Goal: Task Accomplishment & Management: Use online tool/utility

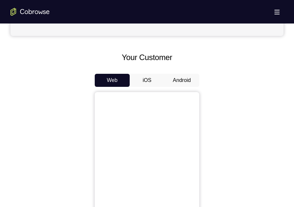
scroll to position [273, 0]
click at [183, 77] on button "Android" at bounding box center [181, 80] width 35 height 13
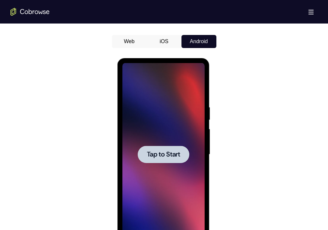
scroll to position [0, 0]
click at [170, 157] on span "Tap to Start" at bounding box center [163, 154] width 33 height 7
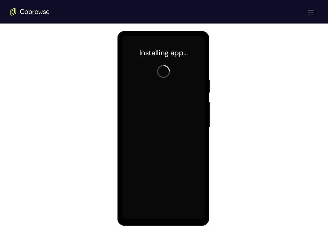
scroll to position [339, 0]
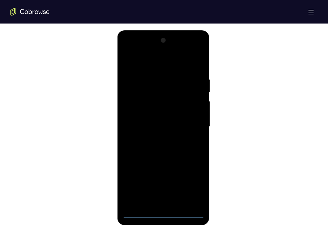
click at [166, 207] on div at bounding box center [163, 126] width 82 height 183
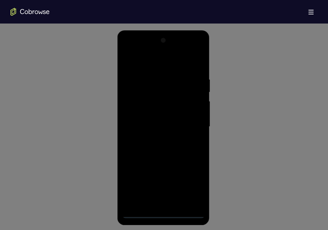
click at [190, 184] on icon at bounding box center [166, 10] width 333 height 438
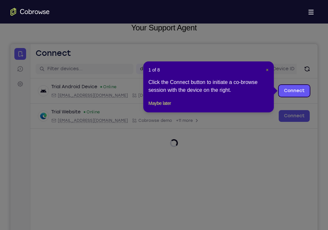
click at [267, 70] on span "×" at bounding box center [267, 69] width 3 height 5
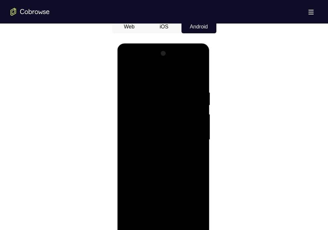
scroll to position [335, 0]
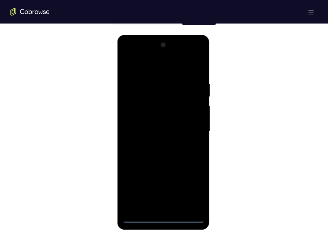
click at [193, 191] on div at bounding box center [163, 131] width 82 height 183
click at [136, 53] on div at bounding box center [163, 131] width 82 height 183
click at [192, 127] on div at bounding box center [163, 131] width 82 height 183
click at [155, 142] on div at bounding box center [163, 131] width 82 height 183
click at [145, 123] on div at bounding box center [163, 131] width 82 height 183
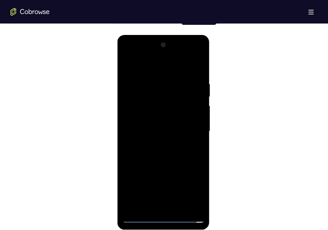
click at [155, 116] on div at bounding box center [163, 131] width 82 height 183
click at [154, 132] on div at bounding box center [163, 131] width 82 height 183
click at [157, 156] on div at bounding box center [163, 131] width 82 height 183
click at [162, 150] on div at bounding box center [163, 131] width 82 height 183
click at [198, 72] on div at bounding box center [163, 131] width 82 height 183
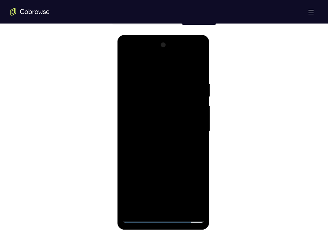
click at [181, 207] on div at bounding box center [163, 131] width 82 height 183
click at [177, 166] on div at bounding box center [163, 131] width 82 height 183
click at [196, 116] on div at bounding box center [163, 131] width 82 height 183
click at [132, 65] on div at bounding box center [163, 131] width 82 height 183
click at [140, 207] on div at bounding box center [163, 131] width 82 height 183
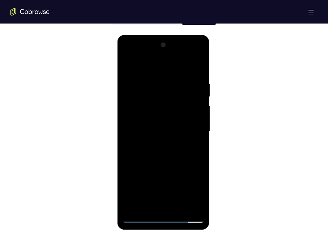
click at [140, 207] on div at bounding box center [163, 131] width 82 height 183
click at [127, 62] on div at bounding box center [163, 131] width 82 height 183
click at [128, 67] on div at bounding box center [163, 131] width 82 height 183
click at [162, 207] on div at bounding box center [163, 131] width 82 height 183
drag, startPoint x: 181, startPoint y: 170, endPoint x: 175, endPoint y: 58, distance: 112.4
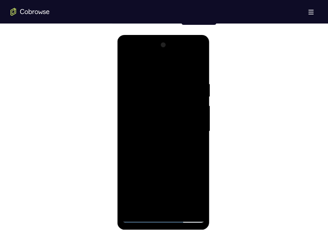
click at [175, 58] on div at bounding box center [163, 131] width 82 height 183
drag, startPoint x: 184, startPoint y: 169, endPoint x: 187, endPoint y: 46, distance: 123.4
click at [187, 46] on div at bounding box center [163, 131] width 82 height 183
drag, startPoint x: 177, startPoint y: 170, endPoint x: 177, endPoint y: 78, distance: 92.0
click at [177, 78] on div at bounding box center [163, 131] width 82 height 183
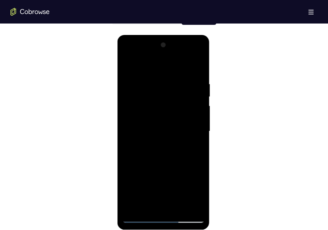
click at [198, 173] on div at bounding box center [163, 131] width 82 height 183
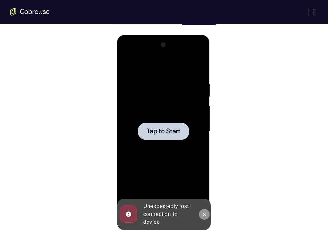
click at [204, 207] on button at bounding box center [204, 214] width 10 height 10
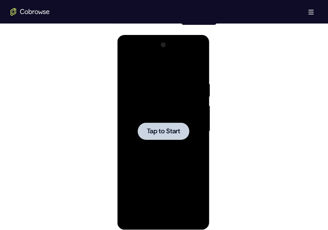
click at [169, 126] on div at bounding box center [164, 130] width 52 height 17
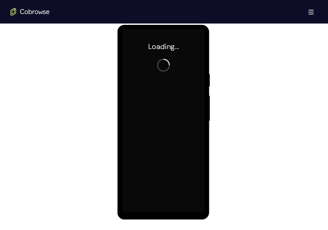
scroll to position [345, 0]
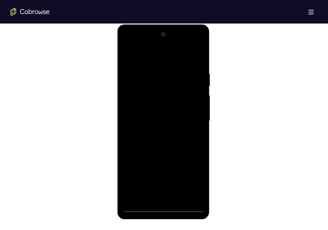
click at [161, 207] on div at bounding box center [163, 120] width 82 height 183
click at [192, 180] on div at bounding box center [163, 120] width 82 height 183
click at [135, 43] on div at bounding box center [163, 120] width 82 height 183
click at [192, 120] on div at bounding box center [163, 120] width 82 height 183
click at [159, 132] on div at bounding box center [163, 120] width 82 height 183
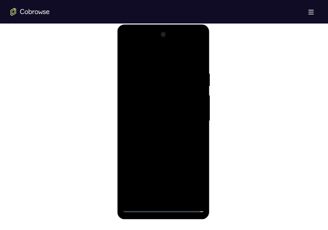
click at [158, 116] on div at bounding box center [163, 120] width 82 height 183
click at [164, 109] on div at bounding box center [163, 120] width 82 height 183
click at [168, 122] on div at bounding box center [163, 120] width 82 height 183
click at [164, 146] on div at bounding box center [163, 120] width 82 height 183
click at [163, 139] on div at bounding box center [163, 120] width 82 height 183
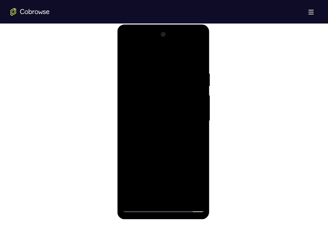
click at [160, 140] on div at bounding box center [163, 120] width 82 height 183
drag, startPoint x: 162, startPoint y: 60, endPoint x: 165, endPoint y: 17, distance: 42.6
click at [165, 24] on html "Online web based iOS Simulators and Android Emulators. Run iPhone, iPad, Mobile…" at bounding box center [163, 122] width 93 height 196
click at [200, 59] on div at bounding box center [163, 120] width 82 height 183
click at [162, 194] on div at bounding box center [163, 120] width 82 height 183
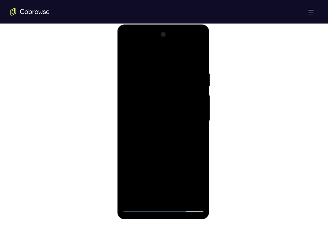
drag, startPoint x: 170, startPoint y: 165, endPoint x: 177, endPoint y: 60, distance: 104.9
click at [177, 60] on div at bounding box center [163, 120] width 82 height 183
drag, startPoint x: 175, startPoint y: 163, endPoint x: 174, endPoint y: 69, distance: 94.0
click at [174, 69] on div at bounding box center [163, 120] width 82 height 183
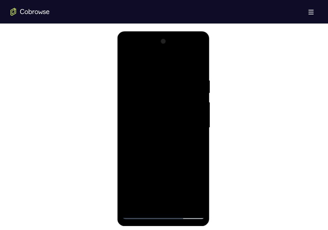
scroll to position [341, 0]
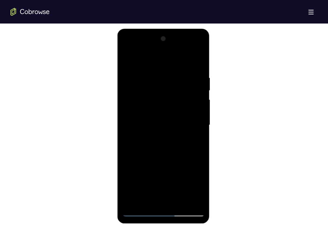
drag, startPoint x: 167, startPoint y: 181, endPoint x: 161, endPoint y: 77, distance: 104.6
click at [161, 77] on div at bounding box center [163, 125] width 82 height 183
drag, startPoint x: 173, startPoint y: 101, endPoint x: 170, endPoint y: 177, distance: 76.1
click at [170, 177] on div at bounding box center [163, 125] width 82 height 183
drag, startPoint x: 181, startPoint y: 171, endPoint x: 187, endPoint y: 59, distance: 111.8
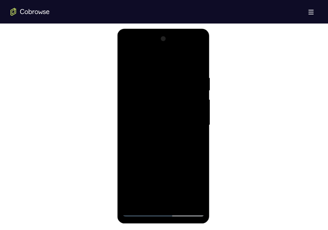
click at [187, 59] on div at bounding box center [163, 125] width 82 height 183
drag, startPoint x: 181, startPoint y: 172, endPoint x: 184, endPoint y: 80, distance: 91.8
click at [184, 80] on div at bounding box center [163, 125] width 82 height 183
drag, startPoint x: 173, startPoint y: 156, endPoint x: 177, endPoint y: 76, distance: 79.4
click at [177, 76] on div at bounding box center [163, 125] width 82 height 183
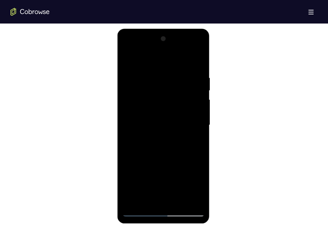
drag, startPoint x: 162, startPoint y: 163, endPoint x: 170, endPoint y: 47, distance: 116.2
click at [170, 47] on div at bounding box center [163, 125] width 82 height 183
drag, startPoint x: 171, startPoint y: 160, endPoint x: 176, endPoint y: 37, distance: 123.4
click at [176, 37] on div at bounding box center [163, 125] width 82 height 183
drag, startPoint x: 171, startPoint y: 155, endPoint x: 173, endPoint y: 58, distance: 96.9
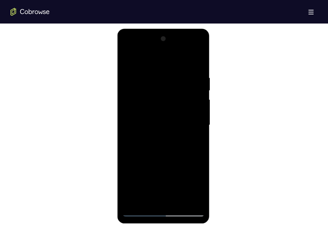
click at [173, 58] on div at bounding box center [163, 125] width 82 height 183
drag, startPoint x: 171, startPoint y: 167, endPoint x: 176, endPoint y: 89, distance: 78.8
click at [176, 89] on div at bounding box center [163, 125] width 82 height 183
drag, startPoint x: 181, startPoint y: 119, endPoint x: 181, endPoint y: 25, distance: 94.0
click at [181, 29] on html "Online web based iOS Simulators and Android Emulators. Run iPhone, iPad, Mobile…" at bounding box center [163, 127] width 93 height 196
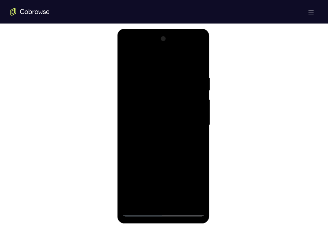
drag, startPoint x: 178, startPoint y: 156, endPoint x: 185, endPoint y: 63, distance: 93.6
click at [185, 63] on div at bounding box center [163, 125] width 82 height 183
drag, startPoint x: 179, startPoint y: 166, endPoint x: 182, endPoint y: 58, distance: 108.0
click at [182, 58] on div at bounding box center [163, 125] width 82 height 183
drag, startPoint x: 175, startPoint y: 171, endPoint x: 166, endPoint y: 82, distance: 90.1
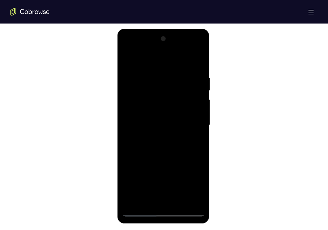
click at [166, 82] on div at bounding box center [163, 125] width 82 height 183
click at [176, 147] on div at bounding box center [163, 125] width 82 height 183
drag, startPoint x: 179, startPoint y: 158, endPoint x: 184, endPoint y: 78, distance: 80.4
click at [184, 78] on div at bounding box center [163, 125] width 82 height 183
drag, startPoint x: 183, startPoint y: 169, endPoint x: 171, endPoint y: 61, distance: 108.7
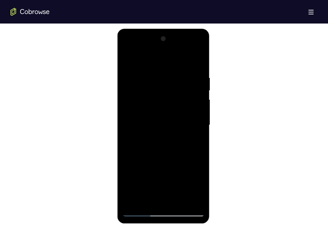
click at [171, 61] on div at bounding box center [163, 125] width 82 height 183
drag, startPoint x: 175, startPoint y: 166, endPoint x: 149, endPoint y: 25, distance: 142.6
click at [149, 29] on html "Online web based iOS Simulators and Android Emulators. Run iPhone, iPad, Mobile…" at bounding box center [163, 127] width 93 height 196
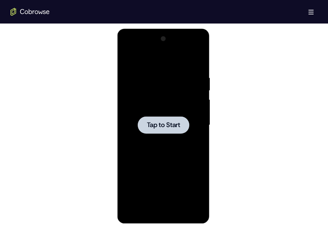
click at [167, 127] on span "Tap to Start" at bounding box center [163, 125] width 33 height 7
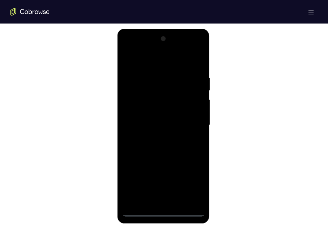
click at [162, 207] on div at bounding box center [163, 125] width 82 height 183
drag, startPoint x: 162, startPoint y: 215, endPoint x: 162, endPoint y: 211, distance: 4.0
click at [162, 207] on div at bounding box center [163, 125] width 82 height 183
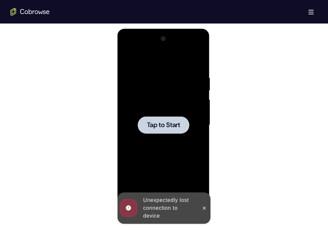
click at [160, 128] on span "Tap to Start" at bounding box center [163, 125] width 33 height 7
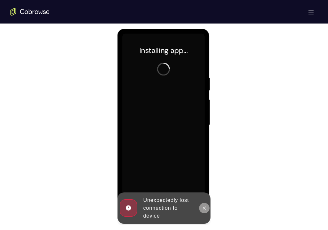
click at [205, 207] on icon at bounding box center [204, 207] width 5 height 5
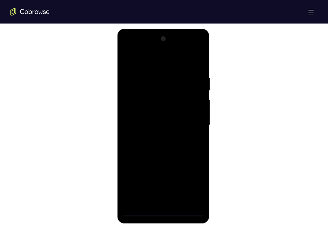
click at [162, 207] on div at bounding box center [163, 125] width 82 height 183
click at [192, 186] on div at bounding box center [163, 125] width 82 height 183
click at [135, 46] on div at bounding box center [163, 125] width 82 height 183
click at [192, 122] on div at bounding box center [163, 125] width 82 height 183
click at [156, 135] on div at bounding box center [163, 125] width 82 height 183
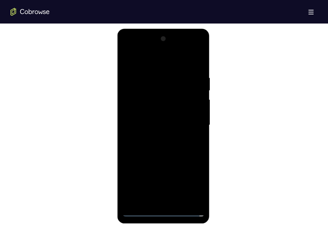
click at [165, 114] on div at bounding box center [163, 125] width 82 height 183
click at [149, 112] on div at bounding box center [163, 125] width 82 height 183
click at [151, 123] on div at bounding box center [163, 125] width 82 height 183
click at [159, 143] on div at bounding box center [163, 125] width 82 height 183
click at [199, 71] on div at bounding box center [163, 125] width 82 height 183
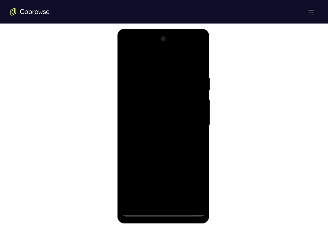
click at [160, 203] on div at bounding box center [163, 125] width 82 height 183
drag, startPoint x: 173, startPoint y: 164, endPoint x: 178, endPoint y: 83, distance: 80.8
click at [178, 83] on div at bounding box center [163, 125] width 82 height 183
drag, startPoint x: 174, startPoint y: 156, endPoint x: 178, endPoint y: 81, distance: 74.8
click at [178, 81] on div at bounding box center [163, 125] width 82 height 183
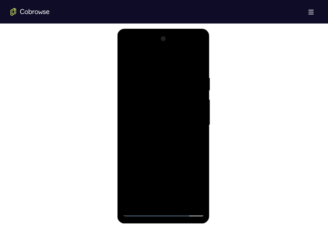
drag, startPoint x: 177, startPoint y: 157, endPoint x: 170, endPoint y: 70, distance: 87.1
click at [170, 70] on div at bounding box center [163, 125] width 82 height 183
drag, startPoint x: 170, startPoint y: 66, endPoint x: 166, endPoint y: 32, distance: 34.1
click at [166, 32] on div at bounding box center [163, 126] width 92 height 194
drag, startPoint x: 181, startPoint y: 167, endPoint x: 179, endPoint y: 78, distance: 89.1
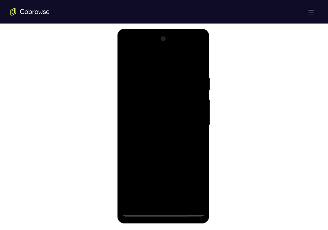
click at [179, 78] on div at bounding box center [163, 125] width 82 height 183
drag, startPoint x: 180, startPoint y: 156, endPoint x: 184, endPoint y: 57, distance: 98.9
click at [184, 57] on div at bounding box center [163, 125] width 82 height 183
drag, startPoint x: 180, startPoint y: 157, endPoint x: 175, endPoint y: 66, distance: 91.8
click at [175, 66] on div at bounding box center [163, 125] width 82 height 183
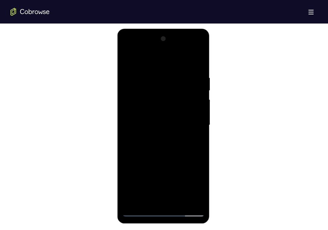
drag, startPoint x: 178, startPoint y: 175, endPoint x: 169, endPoint y: 57, distance: 118.2
click at [169, 57] on div at bounding box center [163, 125] width 82 height 183
drag, startPoint x: 177, startPoint y: 165, endPoint x: 172, endPoint y: 61, distance: 104.2
click at [172, 61] on div at bounding box center [163, 125] width 82 height 183
drag, startPoint x: 176, startPoint y: 149, endPoint x: 173, endPoint y: 50, distance: 99.6
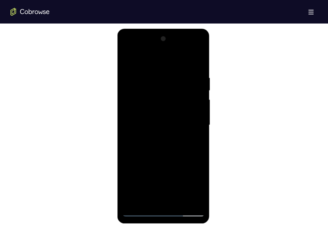
click at [173, 50] on div at bounding box center [163, 125] width 82 height 183
drag, startPoint x: 178, startPoint y: 164, endPoint x: 177, endPoint y: 52, distance: 112.6
click at [177, 52] on div at bounding box center [163, 125] width 82 height 183
drag, startPoint x: 178, startPoint y: 168, endPoint x: 175, endPoint y: 66, distance: 101.5
click at [175, 66] on div at bounding box center [163, 125] width 82 height 183
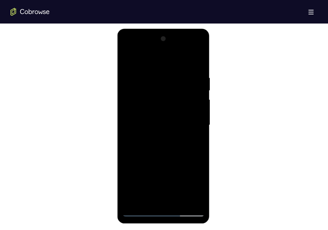
drag, startPoint x: 176, startPoint y: 147, endPoint x: 169, endPoint y: 39, distance: 107.9
click at [169, 39] on div at bounding box center [163, 125] width 82 height 183
drag, startPoint x: 172, startPoint y: 155, endPoint x: 167, endPoint y: 47, distance: 108.1
click at [167, 47] on div at bounding box center [163, 125] width 82 height 183
drag, startPoint x: 178, startPoint y: 167, endPoint x: 170, endPoint y: 25, distance: 142.4
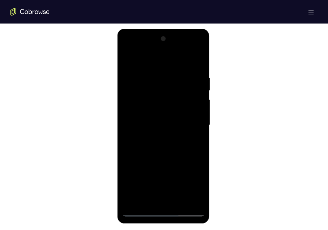
click at [170, 29] on html "Online web based iOS Simulators and Android Emulators. Run iPhone, iPad, Mobile…" at bounding box center [163, 127] width 93 height 196
drag, startPoint x: 178, startPoint y: 164, endPoint x: 176, endPoint y: 54, distance: 110.0
click at [176, 54] on div at bounding box center [163, 125] width 82 height 183
drag, startPoint x: 178, startPoint y: 174, endPoint x: 177, endPoint y: 90, distance: 83.5
click at [177, 90] on div at bounding box center [163, 125] width 82 height 183
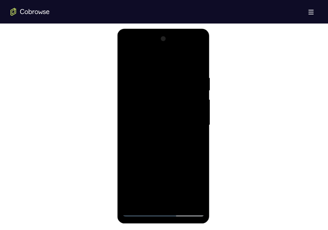
drag, startPoint x: 176, startPoint y: 169, endPoint x: 171, endPoint y: 70, distance: 98.3
click at [171, 70] on div at bounding box center [163, 125] width 82 height 183
drag, startPoint x: 177, startPoint y: 173, endPoint x: 174, endPoint y: 84, distance: 89.1
click at [174, 84] on div at bounding box center [163, 125] width 82 height 183
drag, startPoint x: 179, startPoint y: 170, endPoint x: 179, endPoint y: 82, distance: 88.1
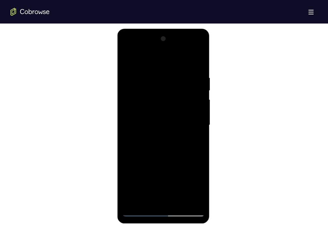
click at [179, 82] on div at bounding box center [163, 125] width 82 height 183
drag, startPoint x: 177, startPoint y: 151, endPoint x: 175, endPoint y: 71, distance: 80.0
click at [175, 71] on div at bounding box center [163, 125] width 82 height 183
drag, startPoint x: 176, startPoint y: 176, endPoint x: 177, endPoint y: 102, distance: 73.4
click at [177, 102] on div at bounding box center [163, 125] width 82 height 183
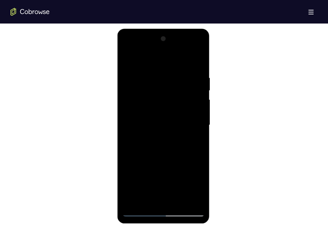
drag, startPoint x: 179, startPoint y: 167, endPoint x: 183, endPoint y: 87, distance: 80.0
click at [183, 87] on div at bounding box center [163, 125] width 82 height 183
drag, startPoint x: 179, startPoint y: 170, endPoint x: 175, endPoint y: 85, distance: 84.6
click at [175, 85] on div at bounding box center [163, 125] width 82 height 183
drag, startPoint x: 177, startPoint y: 164, endPoint x: 173, endPoint y: 86, distance: 77.4
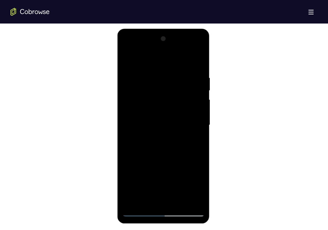
click at [173, 86] on div at bounding box center [163, 125] width 82 height 183
drag, startPoint x: 174, startPoint y: 158, endPoint x: 170, endPoint y: 56, distance: 101.5
click at [170, 56] on div at bounding box center [163, 125] width 82 height 183
drag, startPoint x: 179, startPoint y: 152, endPoint x: 170, endPoint y: 41, distance: 111.4
click at [170, 41] on div at bounding box center [163, 125] width 82 height 183
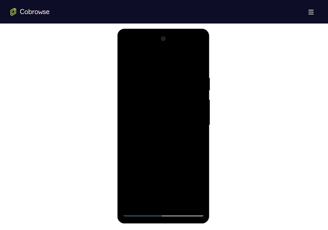
drag, startPoint x: 172, startPoint y: 162, endPoint x: 172, endPoint y: 75, distance: 86.8
click at [172, 75] on div at bounding box center [163, 125] width 82 height 183
drag, startPoint x: 172, startPoint y: 167, endPoint x: 169, endPoint y: 75, distance: 92.4
click at [169, 75] on div at bounding box center [163, 125] width 82 height 183
drag, startPoint x: 176, startPoint y: 170, endPoint x: 175, endPoint y: 63, distance: 106.7
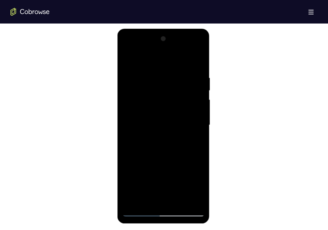
click at [175, 63] on div at bounding box center [163, 125] width 82 height 183
drag, startPoint x: 172, startPoint y: 147, endPoint x: 168, endPoint y: 77, distance: 70.6
click at [168, 77] on div at bounding box center [163, 125] width 82 height 183
drag, startPoint x: 173, startPoint y: 162, endPoint x: 172, endPoint y: 78, distance: 83.9
click at [172, 78] on div at bounding box center [163, 125] width 82 height 183
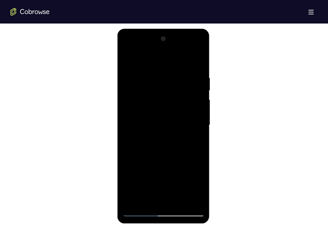
drag, startPoint x: 175, startPoint y: 176, endPoint x: 177, endPoint y: 88, distance: 88.1
click at [177, 88] on div at bounding box center [163, 125] width 82 height 183
drag, startPoint x: 179, startPoint y: 167, endPoint x: 174, endPoint y: 96, distance: 71.3
click at [174, 96] on div at bounding box center [163, 125] width 82 height 183
drag, startPoint x: 173, startPoint y: 165, endPoint x: 170, endPoint y: 73, distance: 91.7
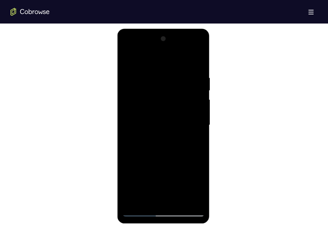
click at [170, 73] on div at bounding box center [163, 125] width 82 height 183
click at [180, 205] on div at bounding box center [163, 125] width 82 height 183
click at [171, 159] on div at bounding box center [163, 125] width 82 height 183
click at [171, 199] on div at bounding box center [163, 125] width 82 height 183
click at [143, 207] on div at bounding box center [163, 125] width 82 height 183
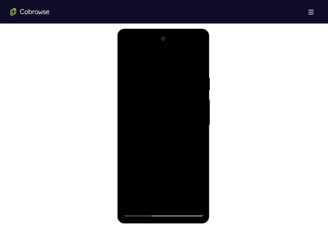
click at [143, 207] on div at bounding box center [163, 125] width 82 height 183
click at [153, 181] on div at bounding box center [163, 125] width 82 height 183
click at [131, 62] on div at bounding box center [163, 125] width 82 height 183
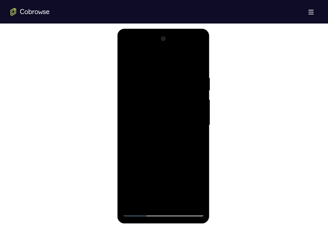
click at [148, 195] on div at bounding box center [163, 125] width 82 height 183
click at [148, 200] on div at bounding box center [163, 125] width 82 height 183
click at [196, 102] on div at bounding box center [163, 125] width 82 height 183
drag, startPoint x: 183, startPoint y: 156, endPoint x: 179, endPoint y: 61, distance: 95.4
click at [179, 61] on div at bounding box center [163, 125] width 82 height 183
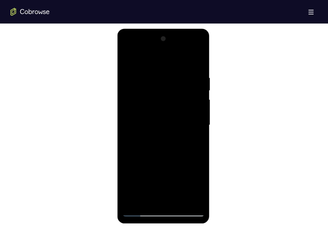
drag, startPoint x: 175, startPoint y: 163, endPoint x: 174, endPoint y: 89, distance: 74.1
click at [174, 89] on div at bounding box center [163, 125] width 82 height 183
drag, startPoint x: 175, startPoint y: 157, endPoint x: 169, endPoint y: 63, distance: 94.1
click at [169, 63] on div at bounding box center [163, 125] width 82 height 183
drag, startPoint x: 169, startPoint y: 160, endPoint x: 168, endPoint y: 55, distance: 104.7
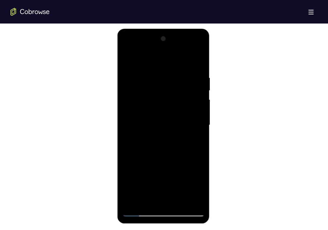
click at [168, 55] on div at bounding box center [163, 125] width 82 height 183
drag, startPoint x: 171, startPoint y: 151, endPoint x: 164, endPoint y: 62, distance: 89.4
click at [164, 62] on div at bounding box center [163, 125] width 82 height 183
drag, startPoint x: 167, startPoint y: 169, endPoint x: 166, endPoint y: 76, distance: 92.7
click at [166, 76] on div at bounding box center [163, 125] width 82 height 183
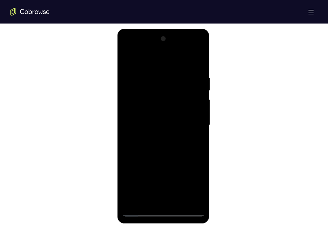
drag, startPoint x: 176, startPoint y: 175, endPoint x: 171, endPoint y: 86, distance: 88.5
click at [171, 86] on div at bounding box center [163, 125] width 82 height 183
drag, startPoint x: 174, startPoint y: 159, endPoint x: 174, endPoint y: 95, distance: 64.3
click at [174, 95] on div at bounding box center [163, 125] width 82 height 183
click at [164, 200] on div at bounding box center [163, 125] width 82 height 183
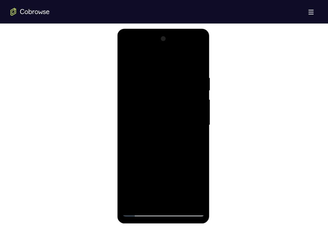
drag, startPoint x: 172, startPoint y: 169, endPoint x: 178, endPoint y: 96, distance: 73.7
click at [178, 96] on div at bounding box center [163, 125] width 82 height 183
drag, startPoint x: 179, startPoint y: 177, endPoint x: 174, endPoint y: 88, distance: 89.3
click at [174, 88] on div at bounding box center [163, 125] width 82 height 183
drag, startPoint x: 184, startPoint y: 177, endPoint x: 186, endPoint y: 87, distance: 89.4
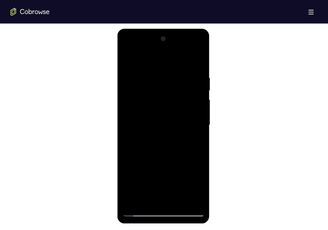
click at [186, 87] on div at bounding box center [163, 125] width 82 height 183
drag, startPoint x: 181, startPoint y: 161, endPoint x: 178, endPoint y: 96, distance: 64.7
click at [178, 96] on div at bounding box center [163, 125] width 82 height 183
drag, startPoint x: 172, startPoint y: 157, endPoint x: 181, endPoint y: 78, distance: 79.5
click at [181, 78] on div at bounding box center [163, 125] width 82 height 183
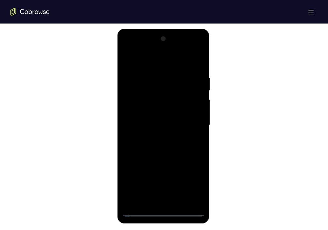
drag, startPoint x: 180, startPoint y: 172, endPoint x: 188, endPoint y: 85, distance: 86.9
click at [188, 85] on div at bounding box center [163, 125] width 82 height 183
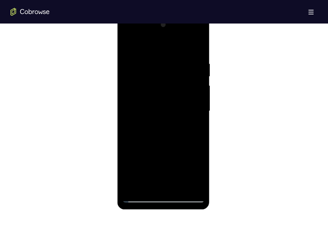
scroll to position [356, 0]
drag, startPoint x: 180, startPoint y: 132, endPoint x: 159, endPoint y: 55, distance: 79.8
click at [159, 55] on div at bounding box center [163, 110] width 82 height 183
drag, startPoint x: 165, startPoint y: 147, endPoint x: 161, endPoint y: 55, distance: 92.1
click at [161, 55] on div at bounding box center [163, 110] width 82 height 183
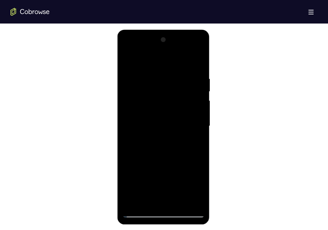
scroll to position [339, 0]
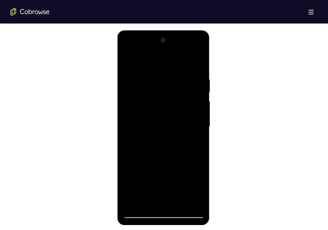
drag, startPoint x: 187, startPoint y: 162, endPoint x: 182, endPoint y: 40, distance: 122.5
click at [182, 40] on div at bounding box center [163, 126] width 82 height 183
drag, startPoint x: 185, startPoint y: 177, endPoint x: 178, endPoint y: 84, distance: 93.2
click at [178, 84] on div at bounding box center [163, 126] width 82 height 183
